Goal: Task Accomplishment & Management: Use online tool/utility

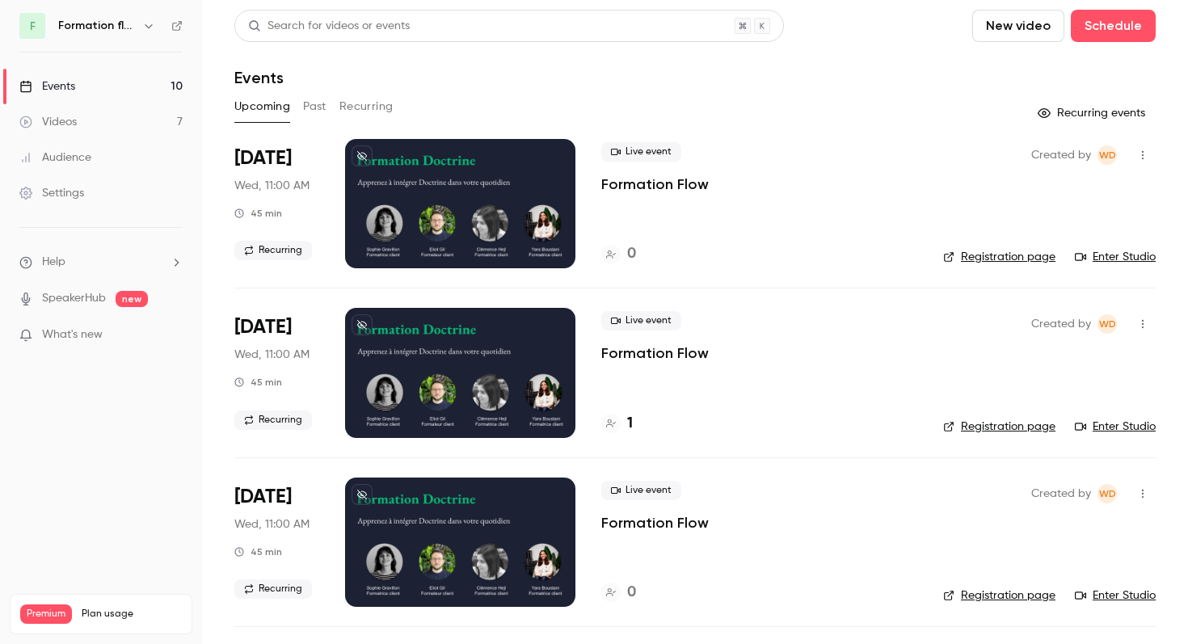
click at [145, 27] on icon "button" at bounding box center [148, 25] width 13 height 13
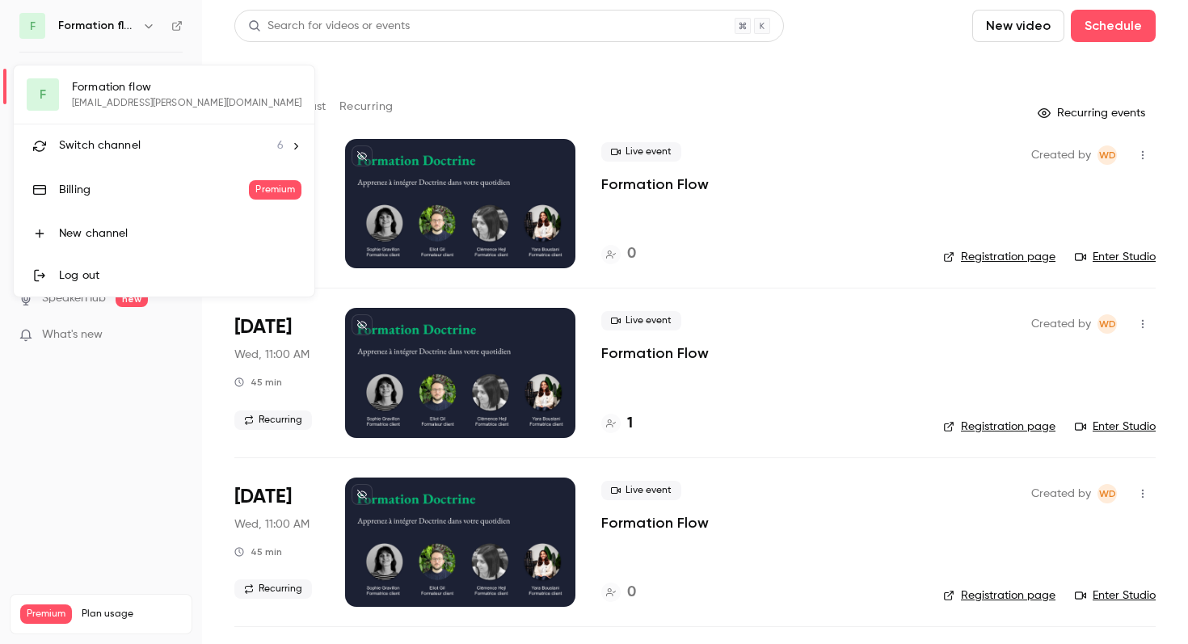
click at [102, 151] on span "Switch channel" at bounding box center [100, 145] width 82 height 17
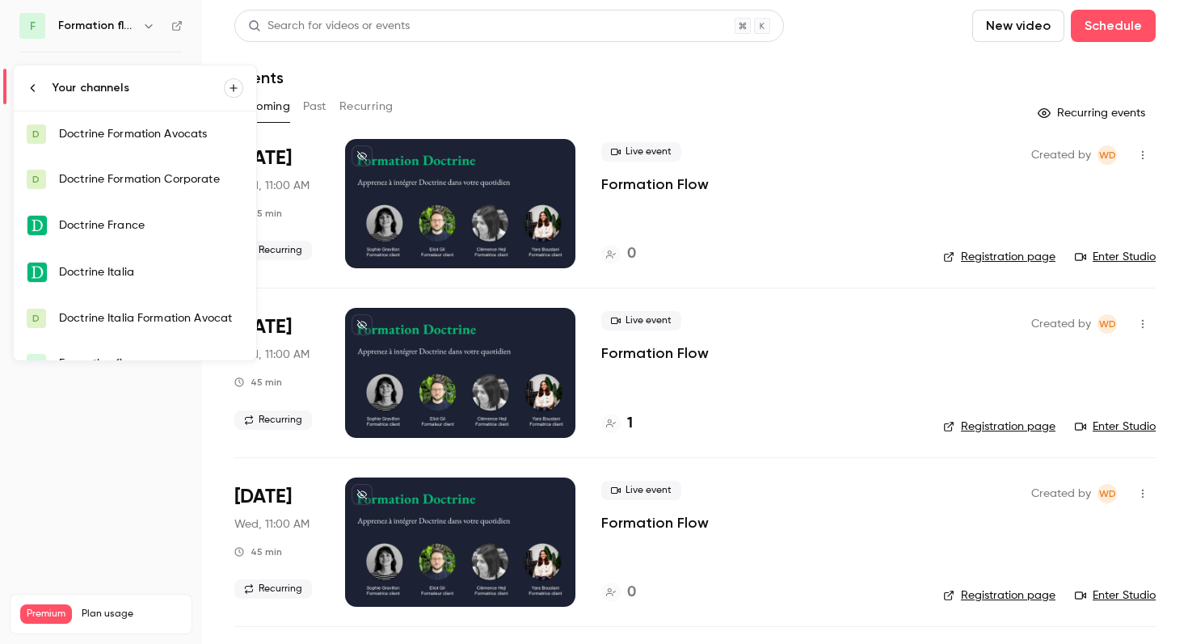
click at [179, 140] on div "Doctrine Formation Avocats" at bounding box center [151, 134] width 184 height 16
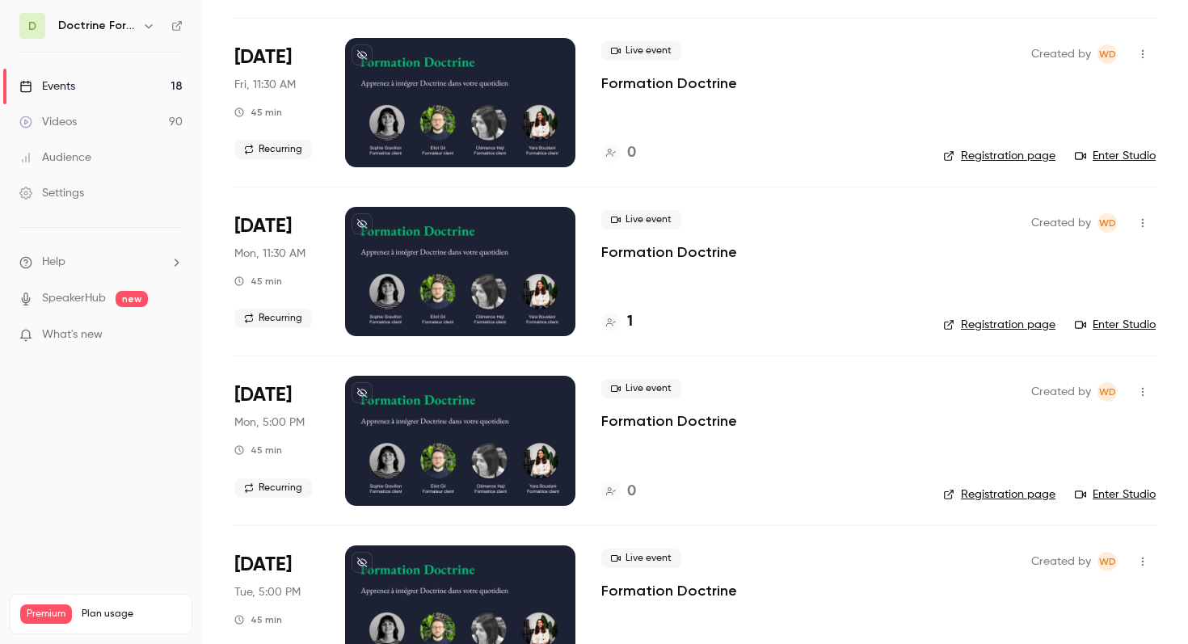
scroll to position [945, 0]
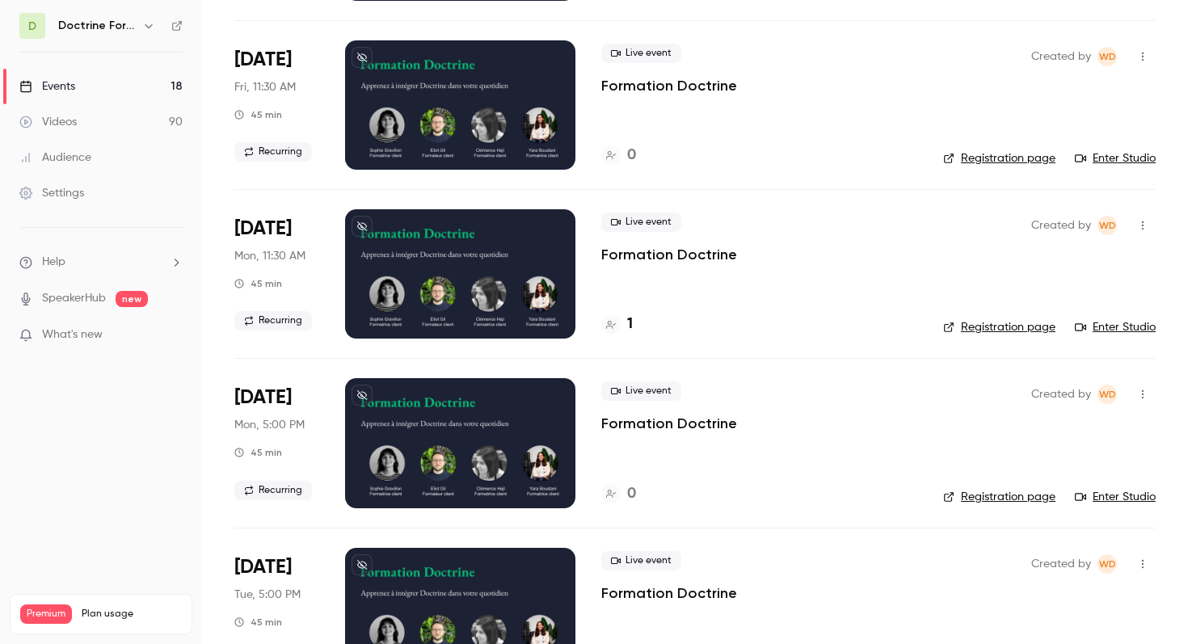
click at [1151, 58] on button "button" at bounding box center [1143, 57] width 26 height 26
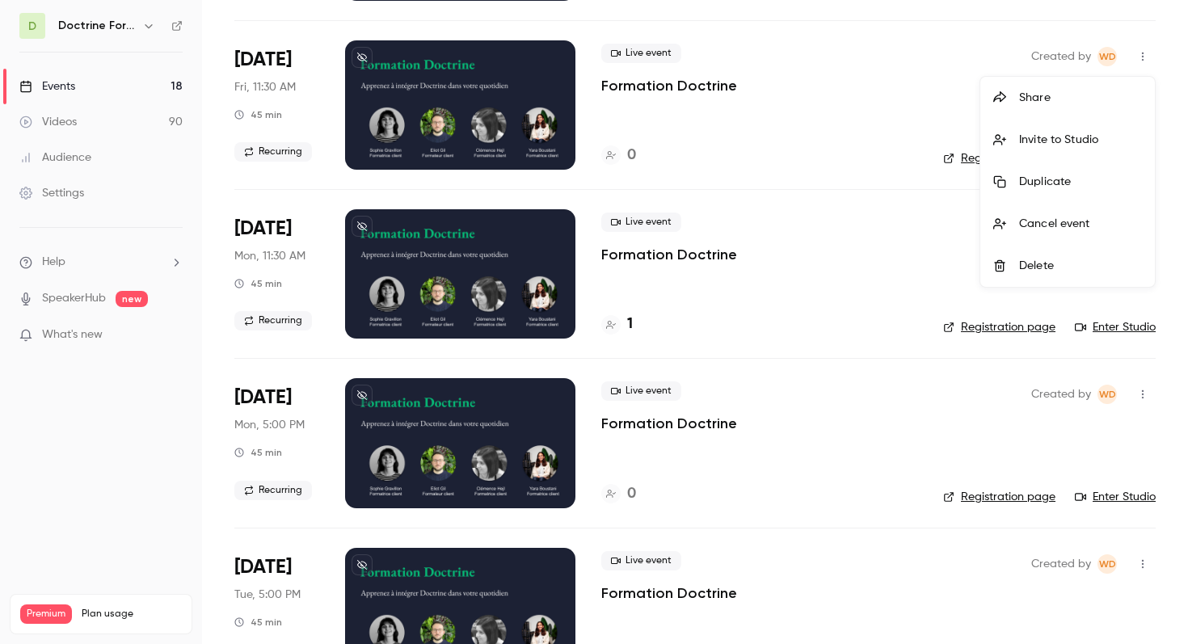
click at [885, 117] on div at bounding box center [594, 322] width 1188 height 644
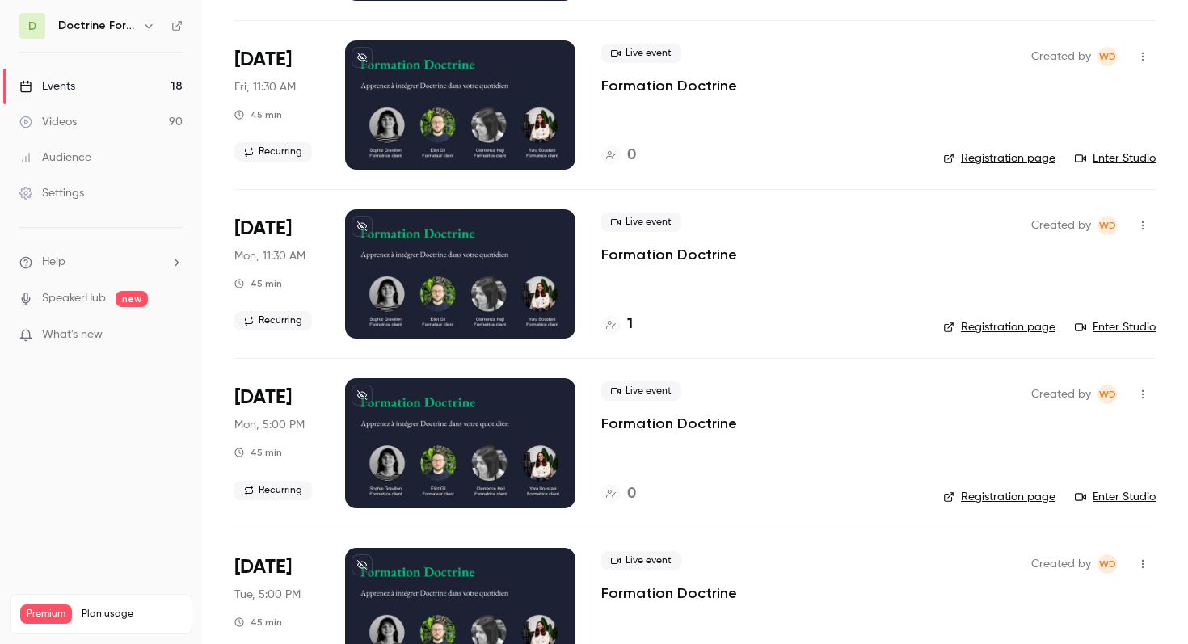
click at [985, 154] on link "Registration page" at bounding box center [999, 158] width 112 height 16
click at [1141, 61] on icon "button" at bounding box center [1142, 56] width 13 height 11
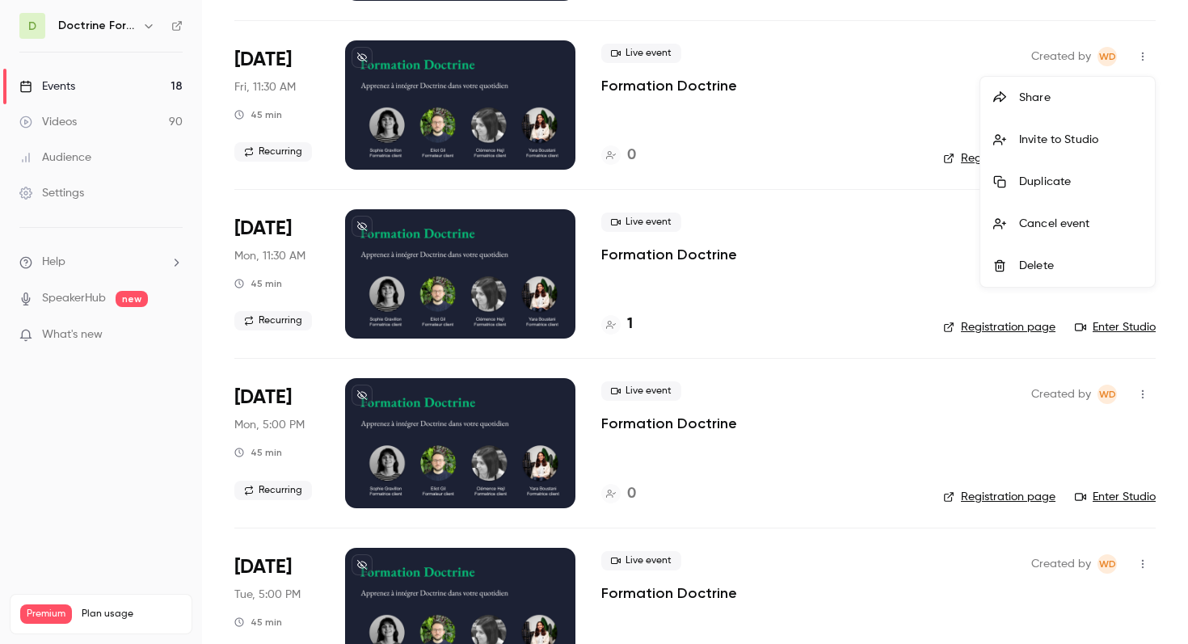
click at [1062, 135] on div "Invite to Studio" at bounding box center [1080, 140] width 123 height 16
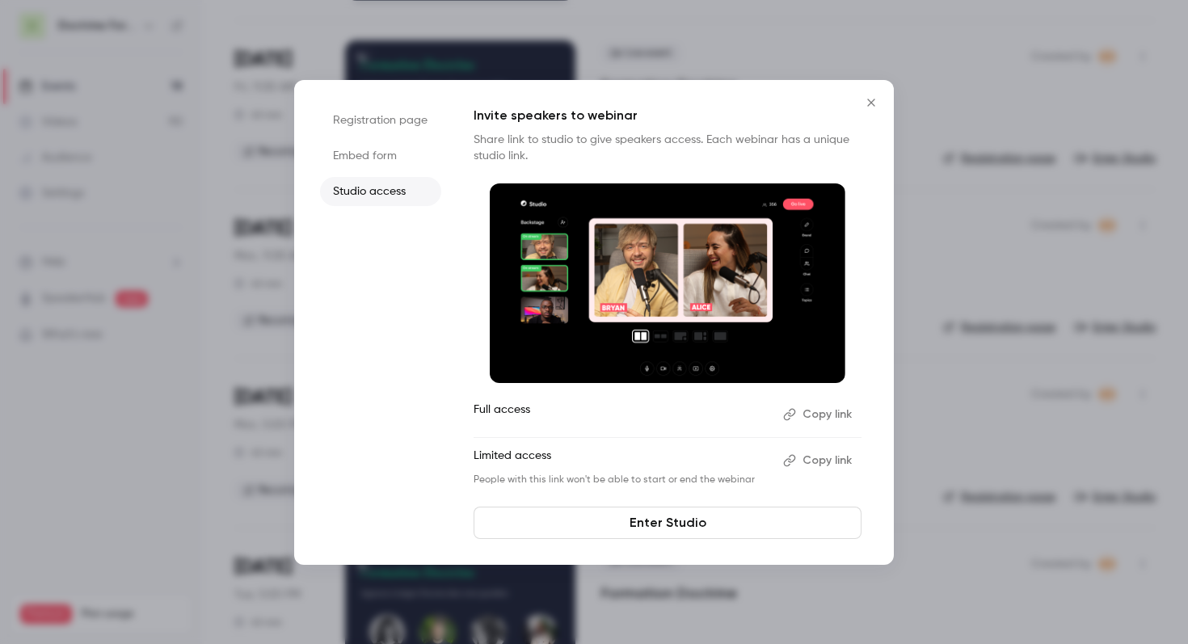
click at [857, 116] on p "Invite speakers to webinar" at bounding box center [668, 115] width 388 height 19
click at [536, 415] on p "Full access" at bounding box center [622, 415] width 297 height 26
click at [958, 242] on div at bounding box center [594, 322] width 1188 height 644
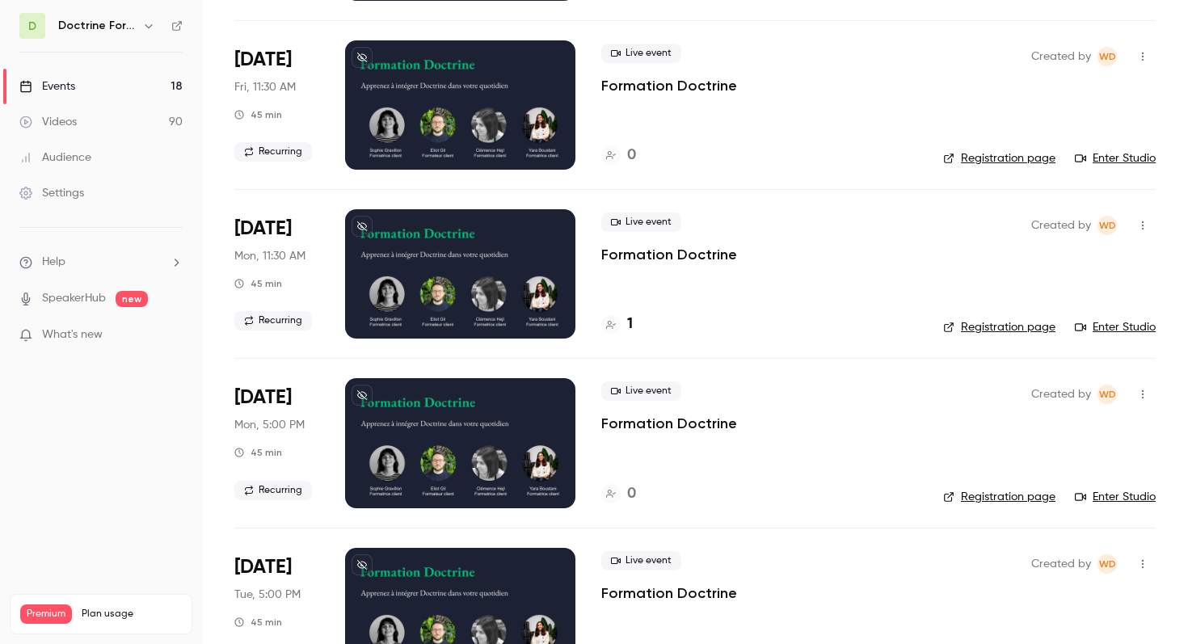
scroll to position [846, 0]
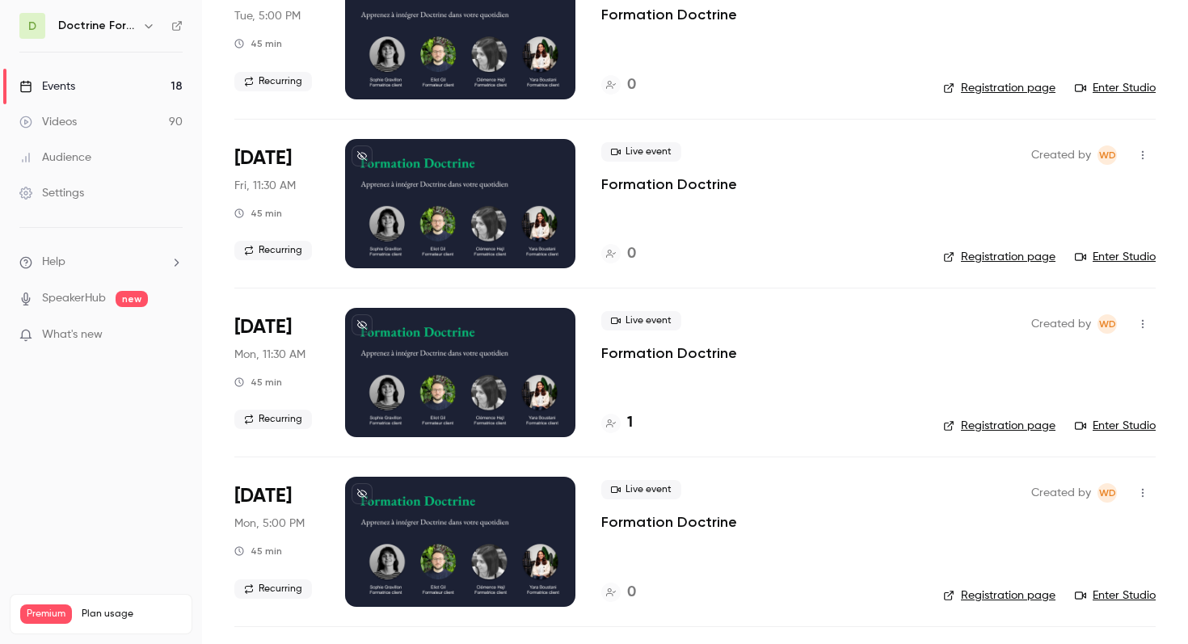
click at [995, 262] on link "Registration page" at bounding box center [999, 257] width 112 height 16
